Goal: Task Accomplishment & Management: Use online tool/utility

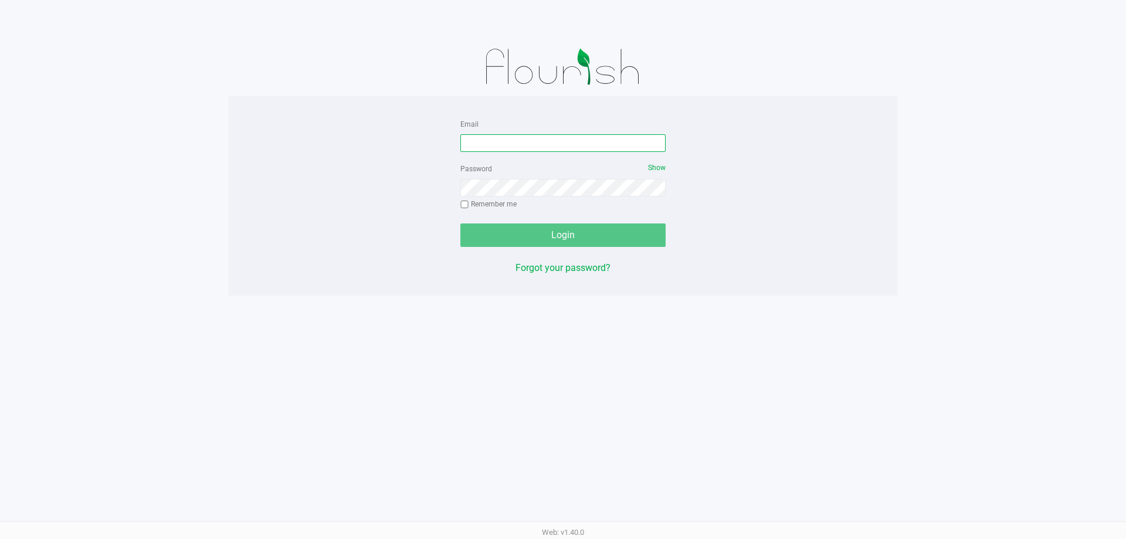
click at [530, 143] on input "Email" at bounding box center [562, 143] width 205 height 18
type input "msingleton@liveparallel.com"
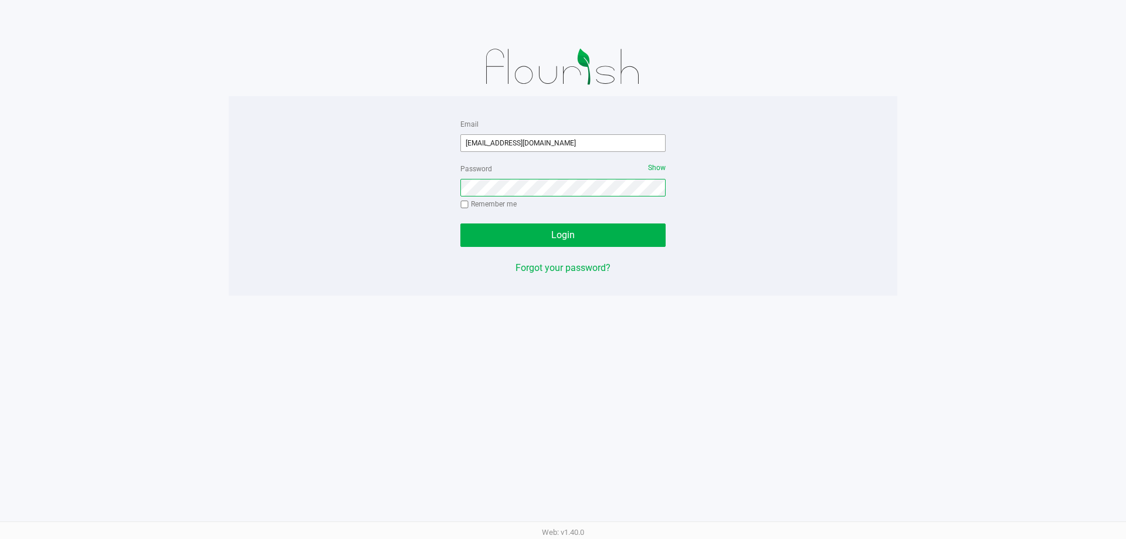
click at [460, 223] on button "Login" at bounding box center [562, 234] width 205 height 23
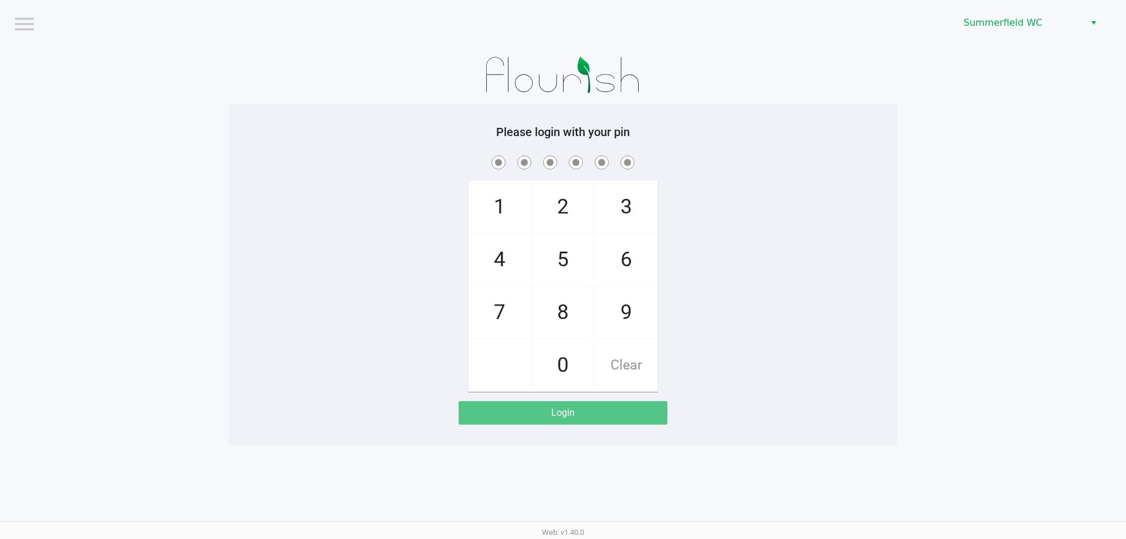
click at [850, 239] on div "1 4 7 2 5 8 0 3 6 9 Clear" at bounding box center [563, 272] width 669 height 239
click at [249, 210] on div "1 4 7 2 5 8 0 3 6 9 Clear" at bounding box center [563, 272] width 669 height 239
checkbox input "true"
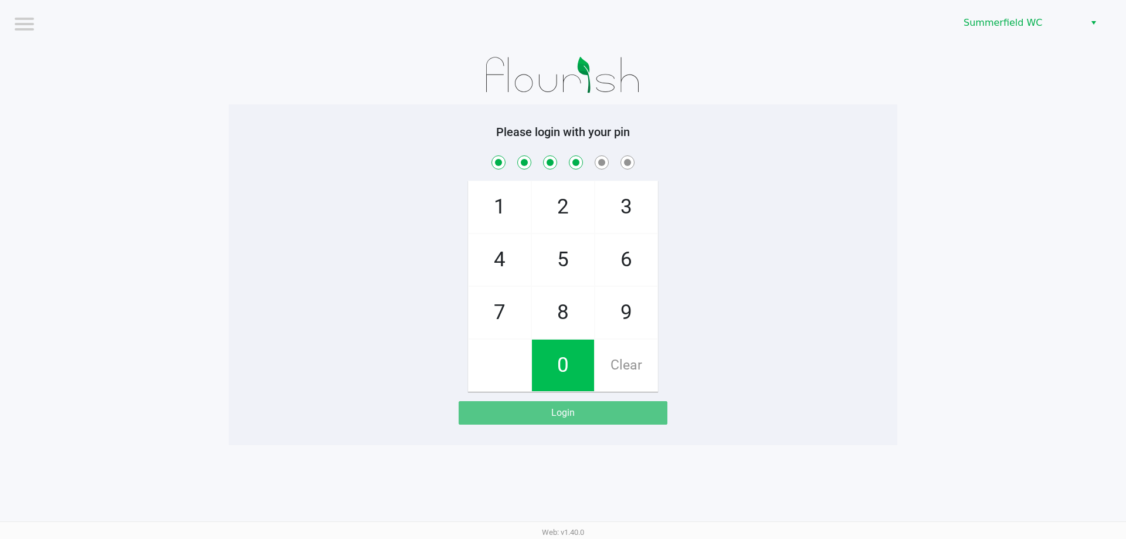
checkbox input "true"
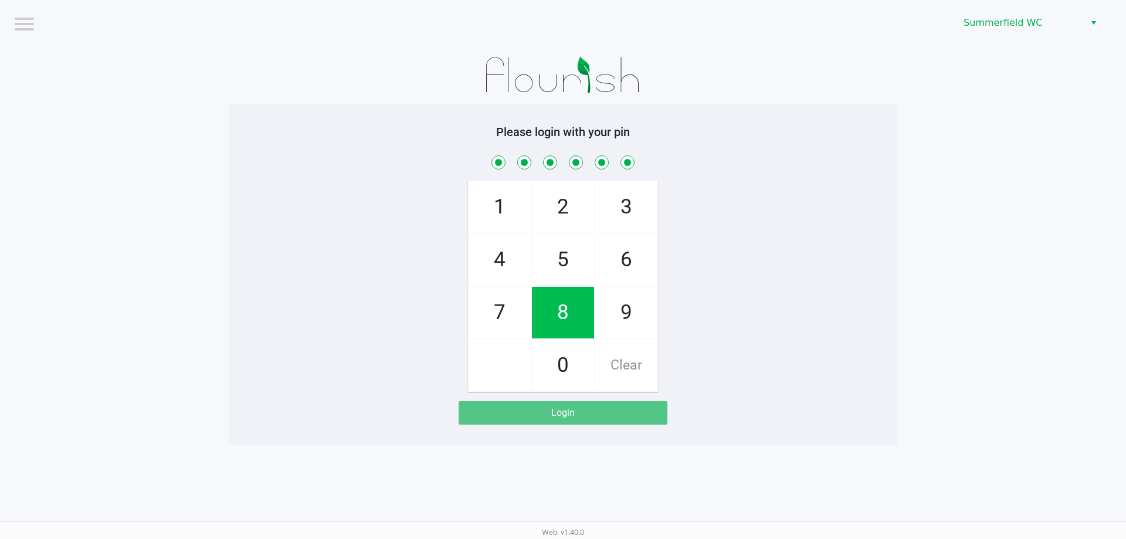
checkbox input "true"
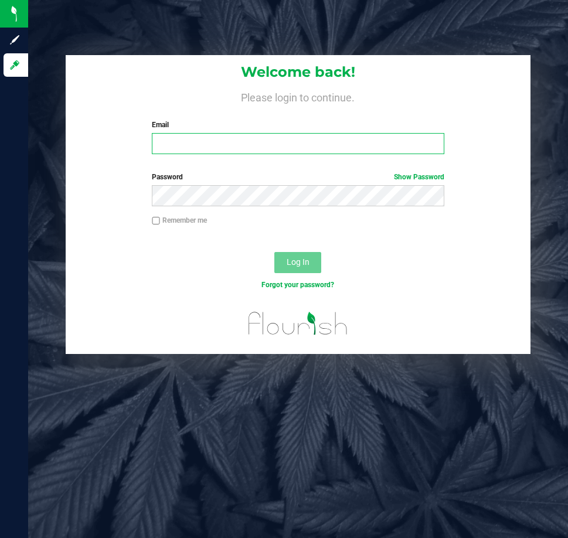
click at [218, 148] on input "Email" at bounding box center [298, 143] width 292 height 21
type input "[EMAIL_ADDRESS][DOMAIN_NAME]"
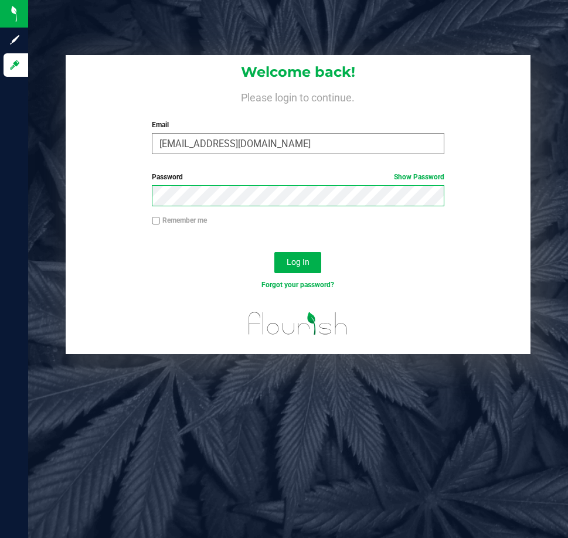
click at [274, 252] on button "Log In" at bounding box center [297, 262] width 47 height 21
